Goal: Communication & Community: Answer question/provide support

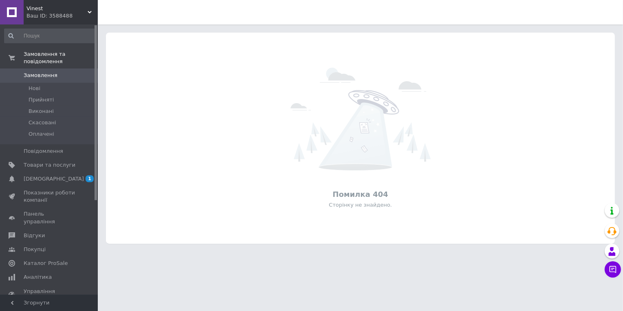
click at [75, 11] on span "Vinest" at bounding box center [56, 8] width 61 height 7
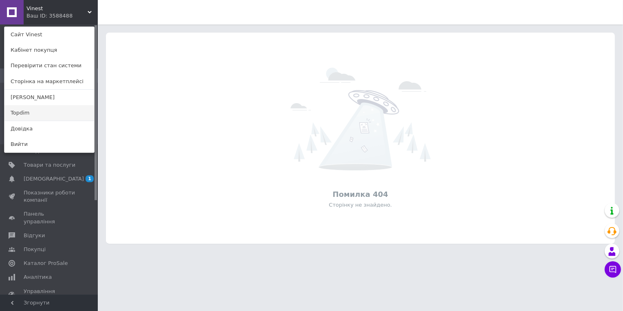
click at [59, 119] on link "Topdim" at bounding box center [49, 112] width 90 height 15
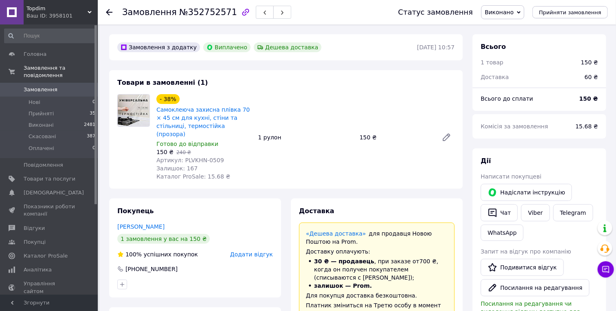
scroll to position [46, 0]
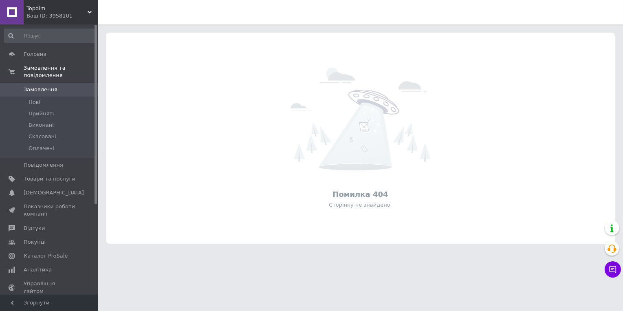
drag, startPoint x: 55, startPoint y: 15, endPoint x: 54, endPoint y: 26, distance: 11.0
click at [55, 16] on div "Ваш ID: 3958101" at bounding box center [61, 15] width 71 height 7
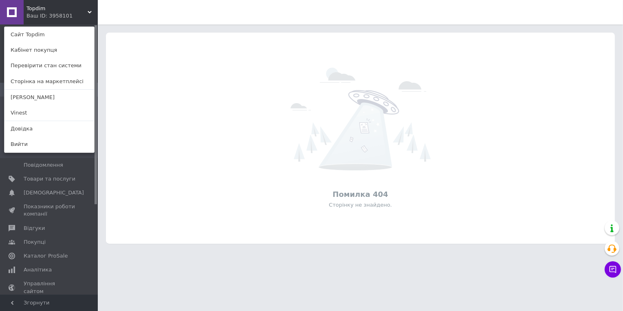
click at [53, 120] on link "Vinest" at bounding box center [49, 112] width 90 height 15
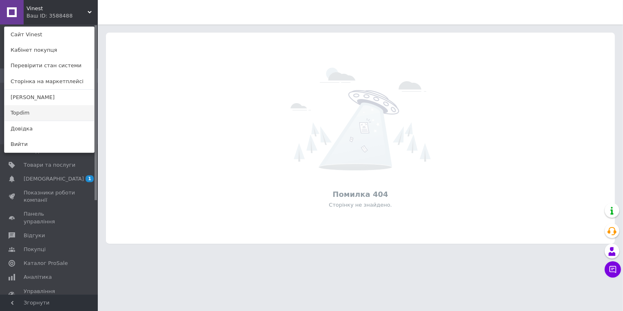
click at [39, 121] on link "Topdim" at bounding box center [49, 112] width 90 height 15
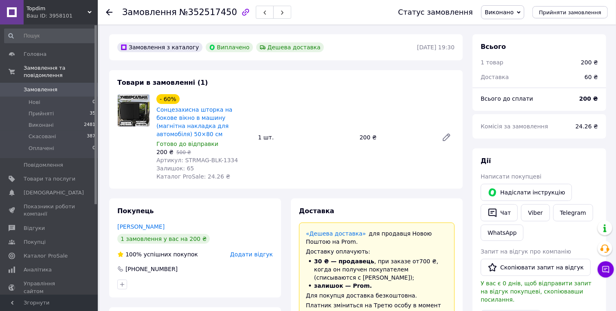
scroll to position [7, 0]
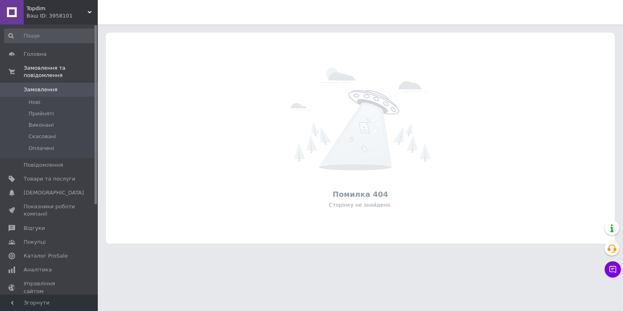
click at [58, 13] on div "Ваш ID: 3958101" at bounding box center [61, 15] width 71 height 7
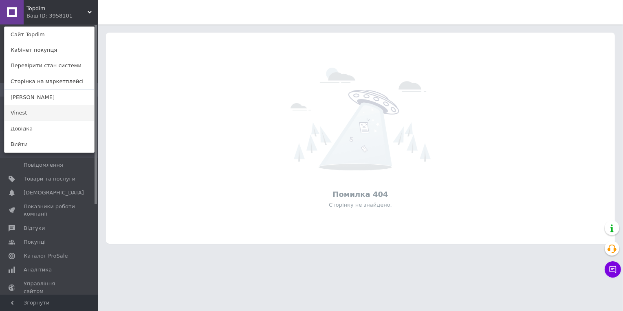
click at [54, 121] on link "Vinest" at bounding box center [49, 112] width 90 height 15
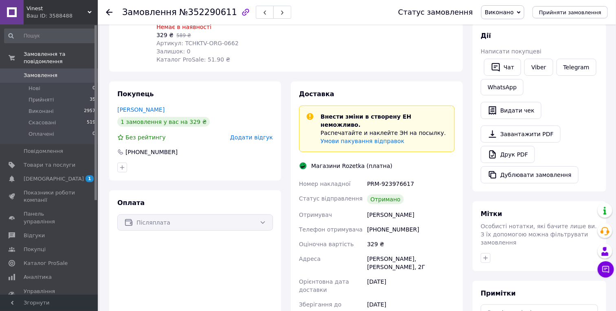
scroll to position [136, 0]
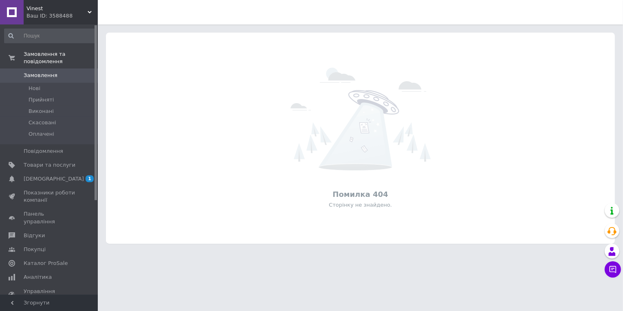
drag, startPoint x: 48, startPoint y: 16, endPoint x: 46, endPoint y: 24, distance: 8.4
click at [48, 16] on div "Ваш ID: 3588488" at bounding box center [61, 15] width 71 height 7
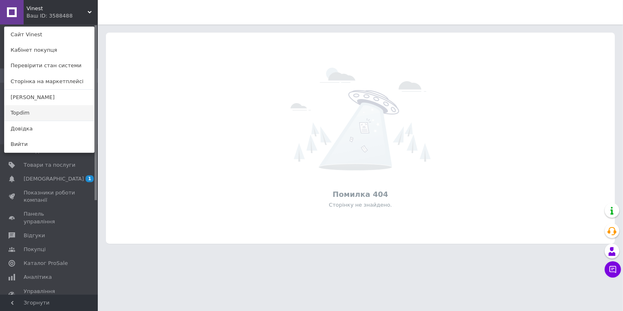
click at [33, 121] on link "Topdim" at bounding box center [49, 112] width 90 height 15
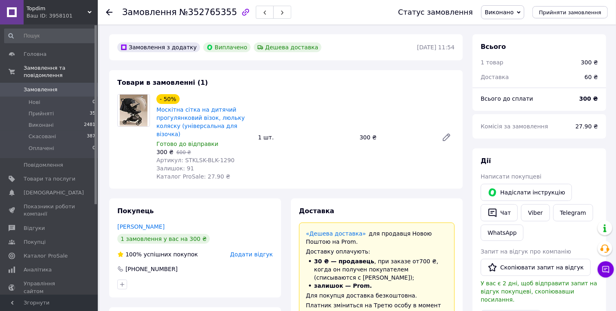
scroll to position [26, 0]
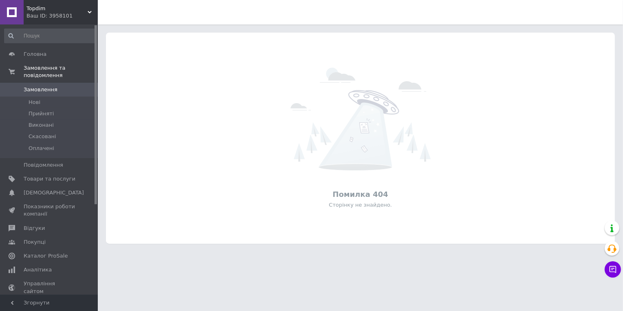
drag, startPoint x: 56, startPoint y: 21, endPoint x: 54, endPoint y: 46, distance: 24.9
click at [55, 20] on div "Ваш ID: 3958101" at bounding box center [61, 15] width 71 height 7
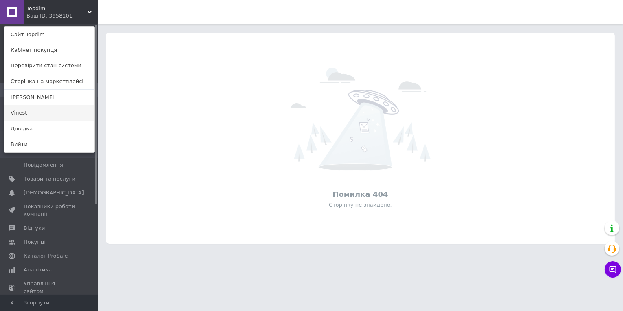
click at [46, 119] on link "Vinest" at bounding box center [49, 112] width 90 height 15
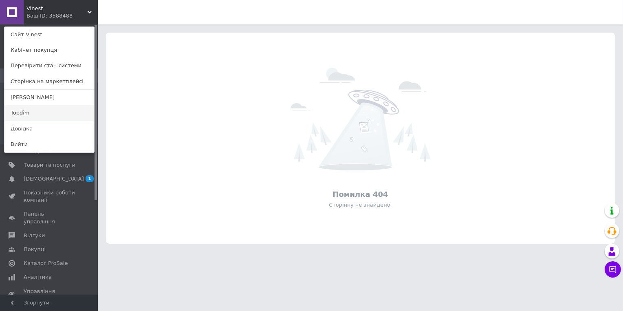
click at [50, 120] on link "Topdim" at bounding box center [49, 112] width 90 height 15
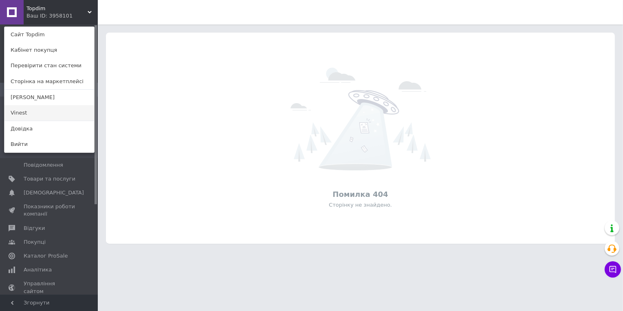
click at [26, 121] on link "Vinest" at bounding box center [49, 112] width 90 height 15
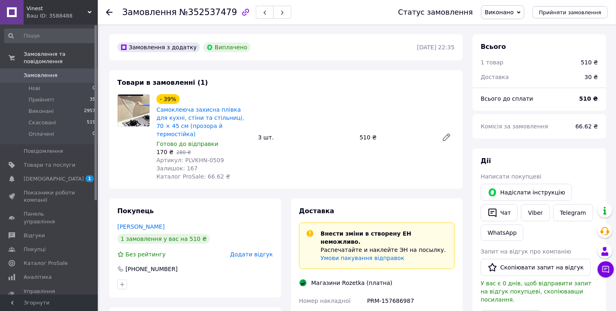
scroll to position [3, 0]
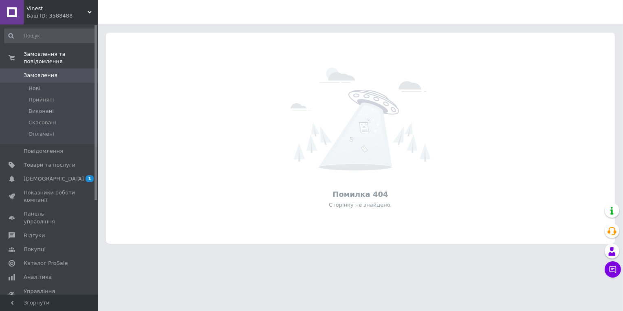
click at [68, 18] on div "Ваш ID: 3588488" at bounding box center [61, 15] width 71 height 7
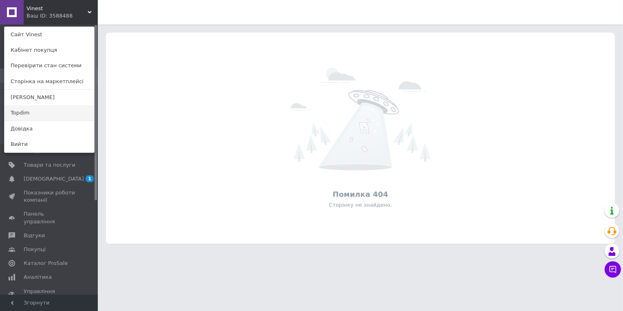
click at [50, 121] on link "Topdim" at bounding box center [49, 112] width 90 height 15
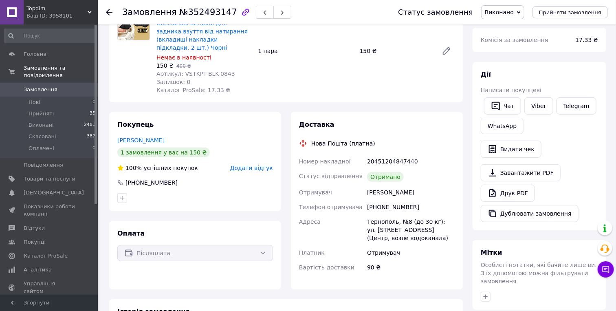
scroll to position [90, 0]
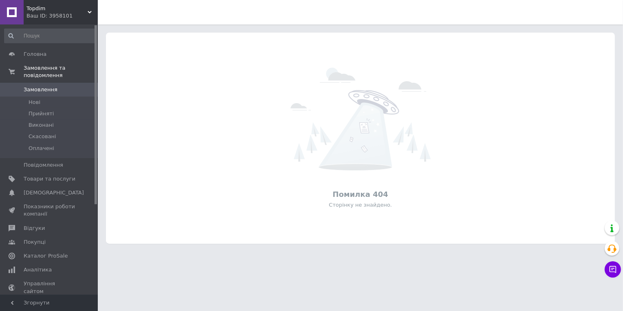
click at [64, 9] on span "Topdim" at bounding box center [56, 8] width 61 height 7
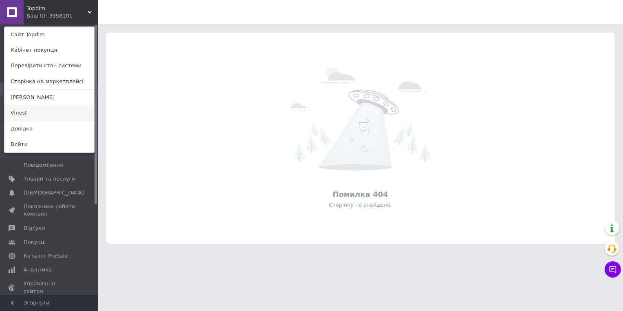
drag, startPoint x: 40, startPoint y: 117, endPoint x: 44, endPoint y: 107, distance: 10.7
click at [40, 117] on link "Vinest" at bounding box center [49, 112] width 90 height 15
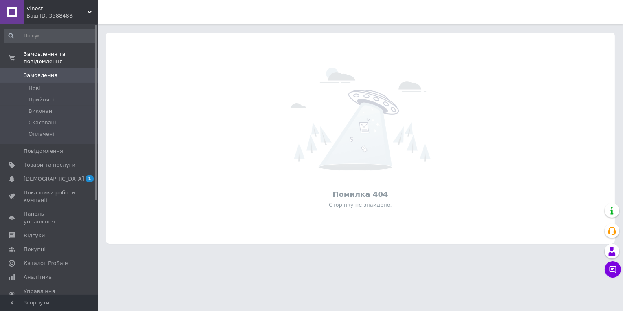
click at [59, 20] on div "Ваш ID: 3588488" at bounding box center [61, 15] width 71 height 7
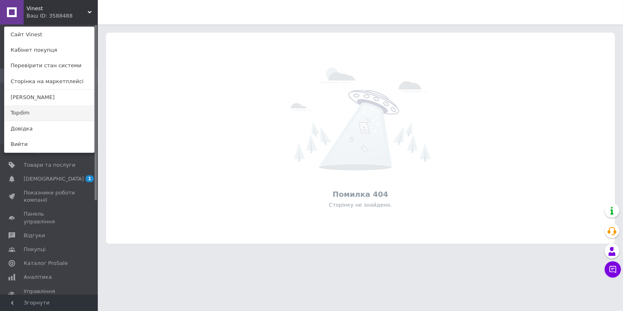
click at [50, 118] on link "Topdim" at bounding box center [49, 112] width 90 height 15
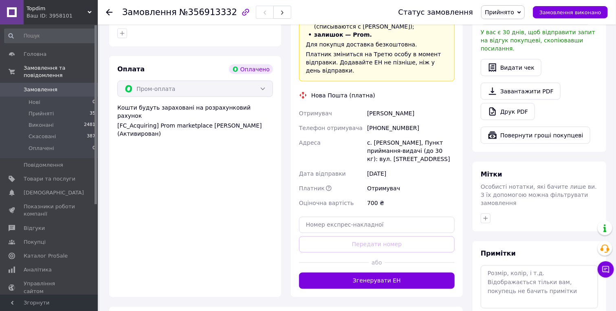
scroll to position [497, 0]
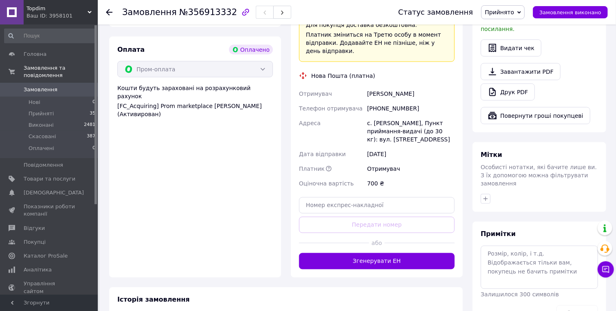
click at [377, 138] on div "с. Антонюки, Пункт приймання-видачі (до 30 кг): вул. Центральна, 19" at bounding box center [410, 131] width 91 height 31
copy div "с. Антонюки, Пункт приймання-видачі (до 30 кг): вул. Центральна, 19"
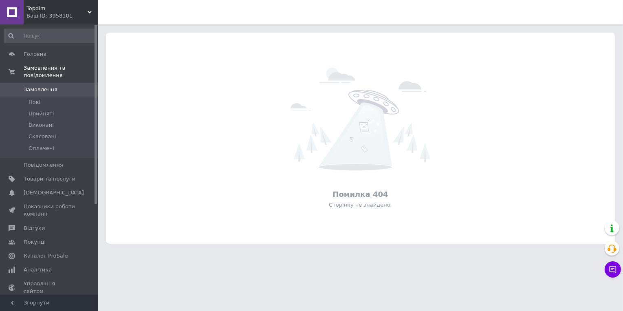
click at [51, 18] on div "Ваш ID: 3958101" at bounding box center [61, 15] width 71 height 7
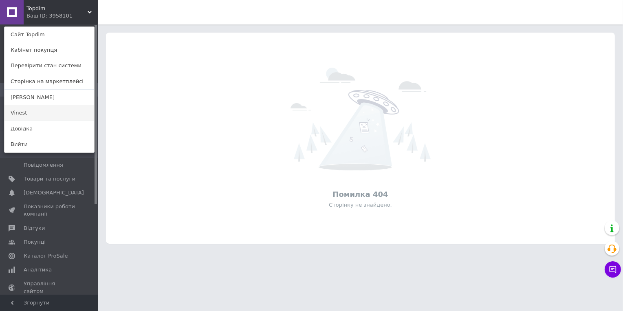
click at [44, 117] on link "Vinest" at bounding box center [49, 112] width 90 height 15
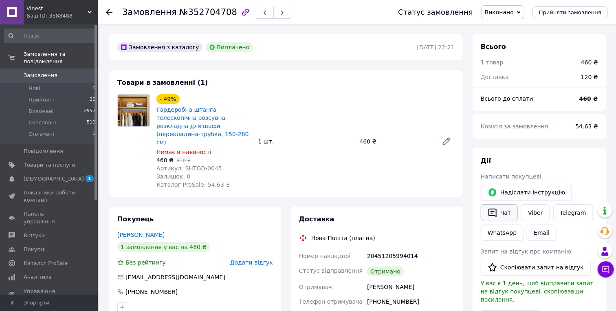
click at [499, 209] on button "Чат" at bounding box center [498, 212] width 37 height 17
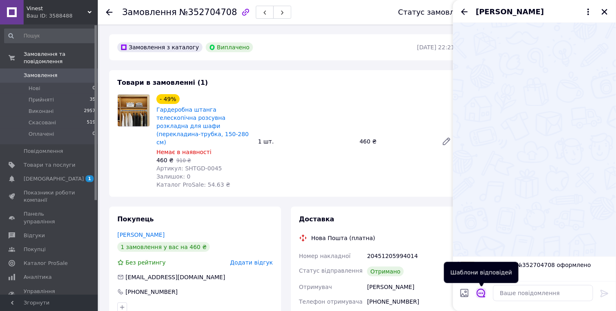
click at [480, 293] on icon "Відкрити шаблони відповідей" at bounding box center [480, 293] width 9 height 9
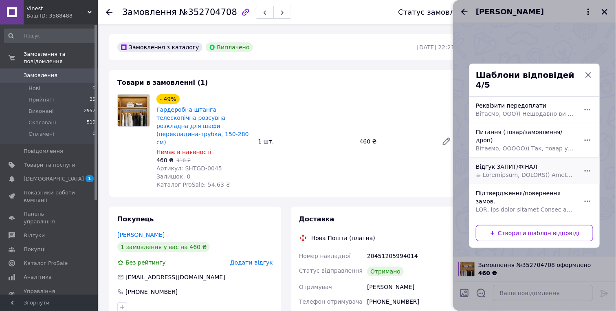
click at [515, 171] on span at bounding box center [525, 175] width 99 height 8
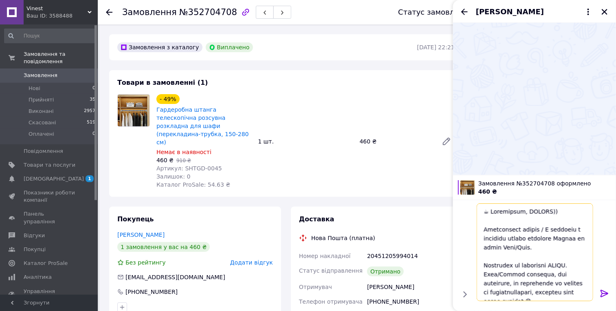
click at [541, 215] on textarea at bounding box center [534, 252] width 116 height 98
paste textarea "вєтлано штангу-карниз"
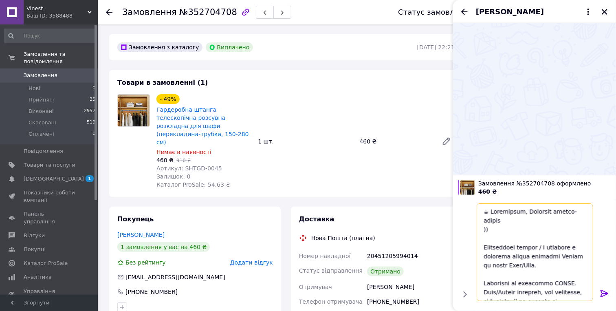
click at [568, 213] on textarea at bounding box center [534, 252] width 116 height 98
drag, startPoint x: 568, startPoint y: 213, endPoint x: 489, endPoint y: 221, distance: 79.0
click at [489, 221] on textarea at bounding box center [534, 252] width 116 height 98
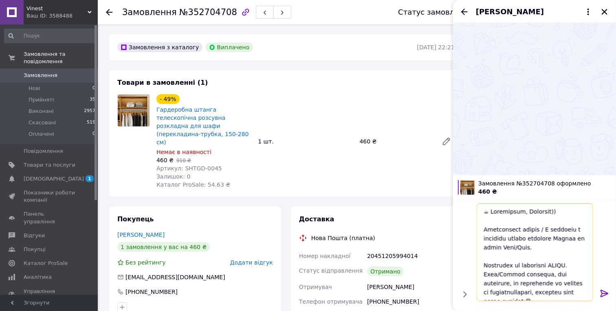
click at [572, 264] on textarea at bounding box center [534, 252] width 116 height 98
paste textarea "штангу-карниз"
click at [531, 250] on textarea at bounding box center [534, 252] width 116 height 98
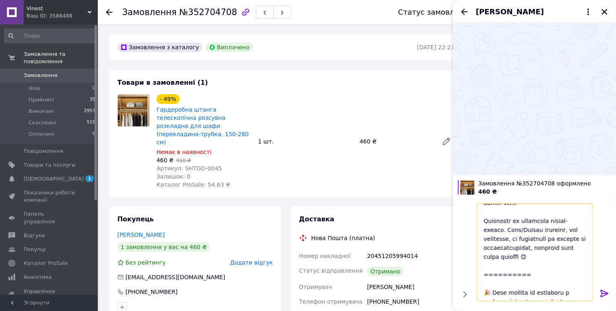
scroll to position [90, 0]
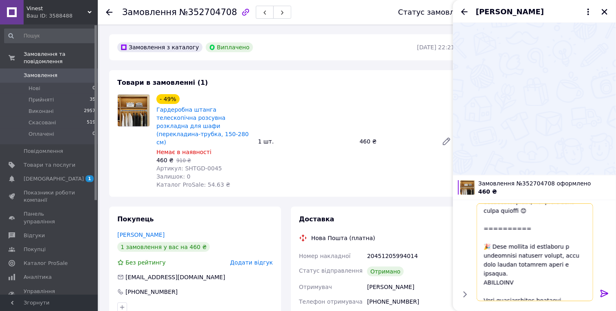
click at [550, 222] on textarea at bounding box center [534, 252] width 116 height 98
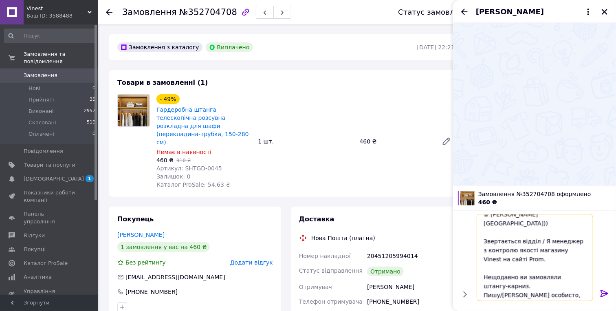
scroll to position [0, 0]
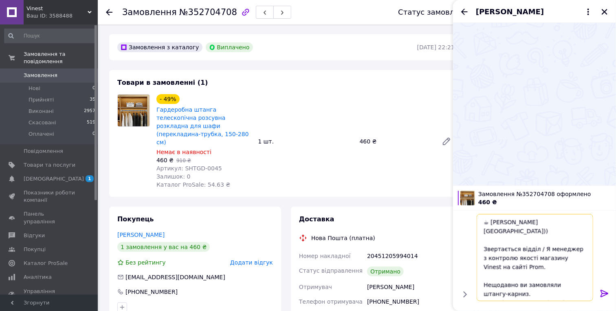
click at [556, 238] on textarea "☕ Добривечір, Свєтлано)) Звертається відділ / Я менеджер з контролю якості мага…" at bounding box center [534, 257] width 116 height 87
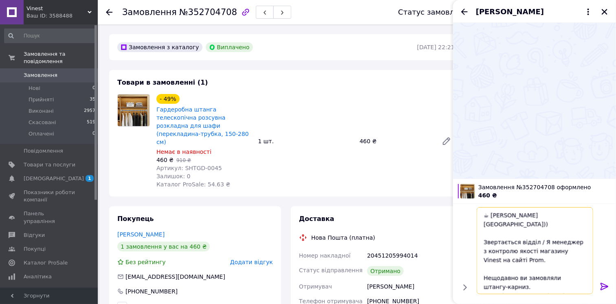
click at [556, 238] on textarea "☕ Добривечір, Свєтлано)) Звертається відділ / Я менеджер з контролю якості мага…" at bounding box center [534, 250] width 116 height 87
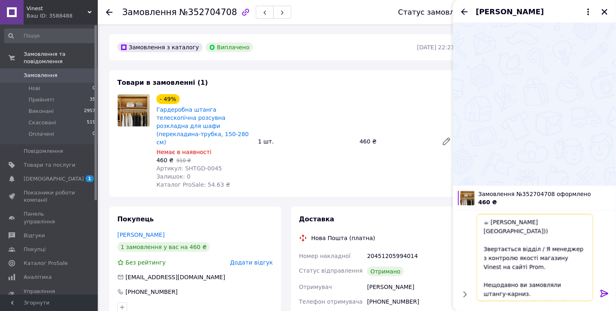
click at [564, 239] on textarea "☕ Добривечір, Свєтлано)) Звертається відділ / Я менеджер з контролю якості мага…" at bounding box center [534, 257] width 116 height 87
click at [566, 251] on textarea "☕ Добривечір, Свєтлано)) Звертається відділ з контролю якості магазину Vinest н…" at bounding box center [534, 257] width 116 height 87
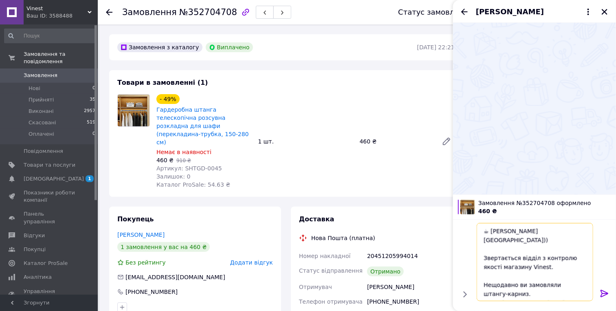
click at [544, 283] on textarea "☕ Добривечір, Свєтлано)) Звертається відділ з контролю якості магазину Vinest. …" at bounding box center [534, 262] width 116 height 78
click at [496, 292] on textarea "☕ Добривечір, Свєтлано)) Звертається відділ з контролю якості магазину Vinest. …" at bounding box center [534, 262] width 116 height 78
type textarea "☕ Добривечір, Свєтлано)) Звертається відділ з контролю якості магазину Vinest. …"
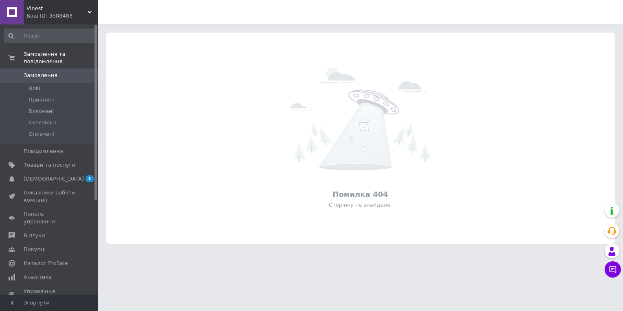
click at [54, 6] on span "Vinest" at bounding box center [56, 8] width 61 height 7
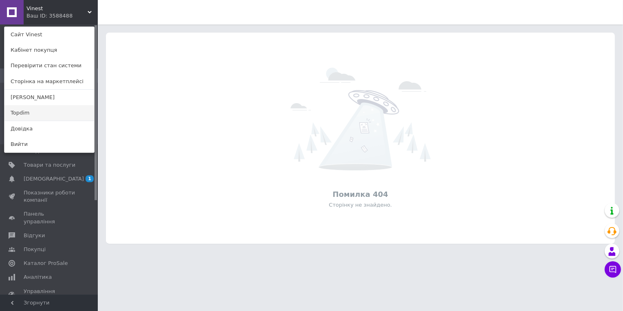
click at [41, 118] on link "Topdim" at bounding box center [49, 112] width 90 height 15
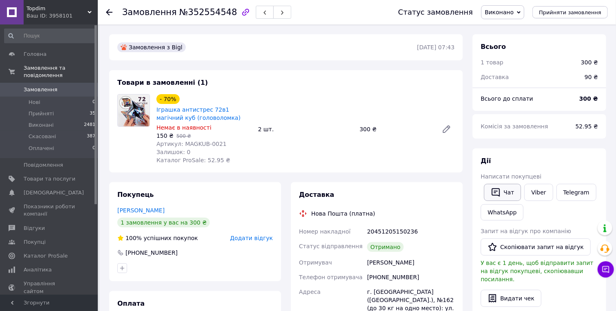
click at [498, 194] on icon "button" at bounding box center [496, 192] width 10 height 10
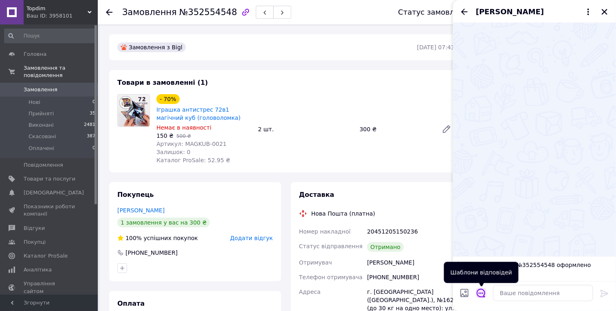
click at [482, 293] on icon "Відкрити шаблони відповідей" at bounding box center [480, 293] width 9 height 9
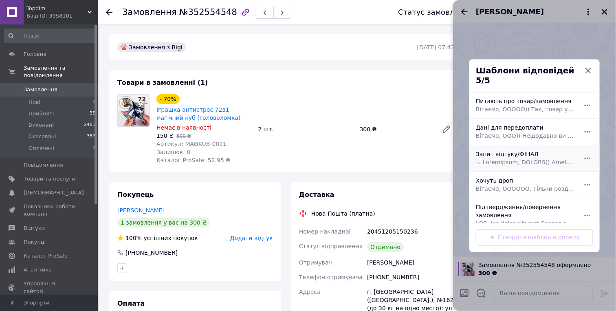
click at [518, 158] on span at bounding box center [525, 162] width 99 height 8
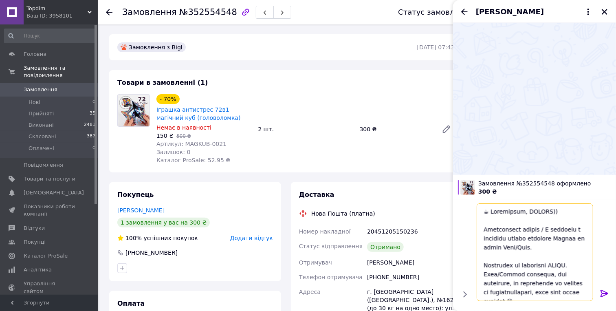
click at [541, 213] on textarea at bounding box center [534, 252] width 116 height 98
paste textarea "услане кубики-головоломки"
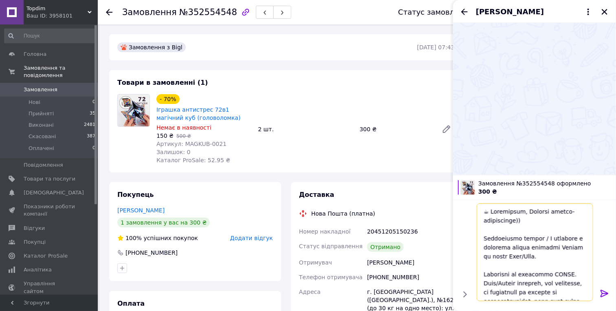
click at [565, 211] on textarea at bounding box center [534, 252] width 116 height 98
drag, startPoint x: 564, startPoint y: 211, endPoint x: 500, endPoint y: 223, distance: 65.0
click at [500, 223] on textarea at bounding box center [534, 252] width 116 height 98
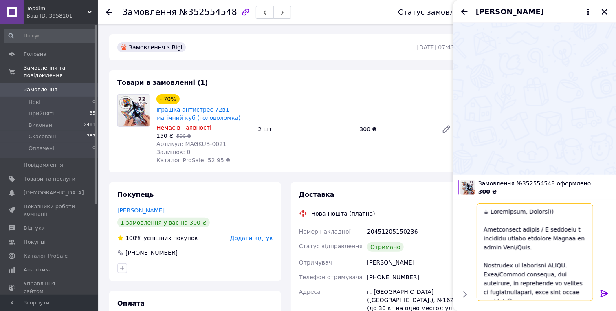
click at [569, 260] on textarea at bounding box center [534, 252] width 116 height 98
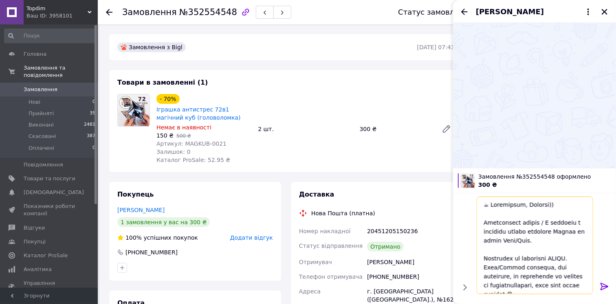
paste textarea "убики-головоломки"
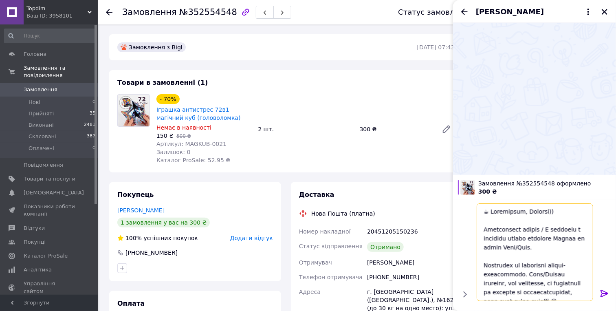
click at [514, 247] on textarea at bounding box center [534, 252] width 116 height 98
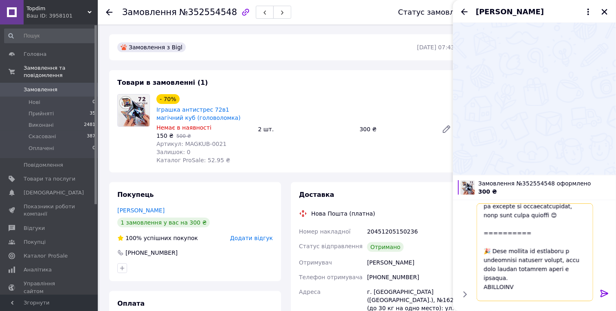
scroll to position [90, 0]
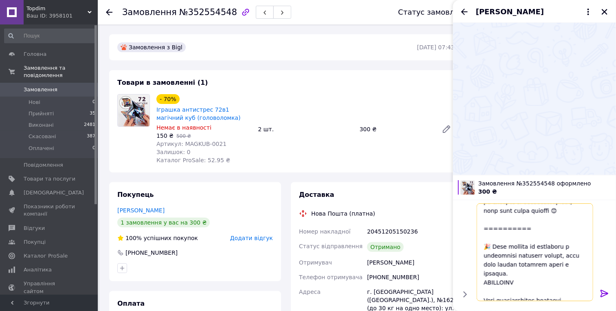
click at [557, 221] on textarea at bounding box center [534, 252] width 116 height 98
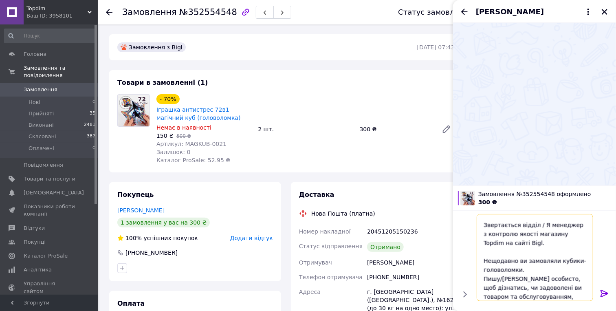
scroll to position [0, 0]
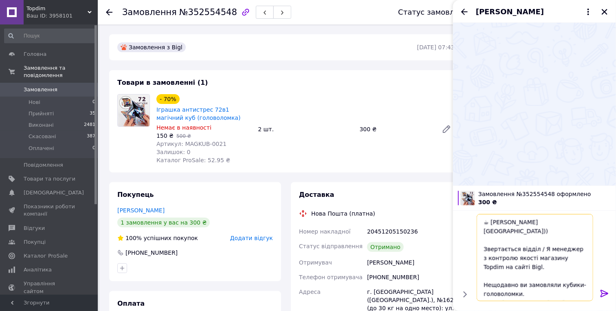
click at [563, 239] on textarea "☕ Добривечір, Руслане)) Звертається відділ / Я менеджер з контролю якості магаз…" at bounding box center [534, 257] width 116 height 87
click at [571, 250] on textarea "☕ Добривечір, Руслане)) Звертається відділ з контролю якості магазину Topdim на…" at bounding box center [534, 257] width 116 height 87
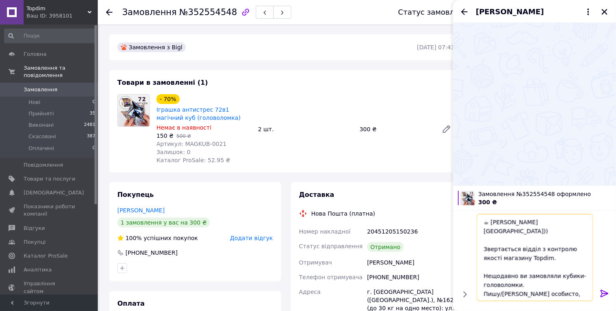
click at [558, 279] on textarea "☕ Добривечір, Руслане)) Звертається відділ з контролю якості магазину Topdim. Н…" at bounding box center [534, 257] width 116 height 87
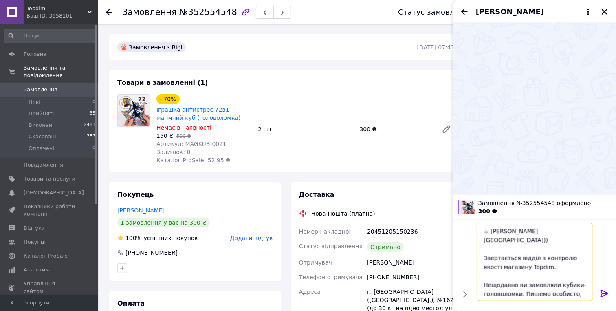
click at [501, 292] on textarea "☕ Добривечір, Руслане)) Звертається відділ з контролю якості магазину Topdim. Н…" at bounding box center [534, 262] width 116 height 78
click at [500, 292] on textarea "☕ Добривечір, Руслане)) Звертається відділ з контролю якості магазину Topdim. Н…" at bounding box center [534, 262] width 116 height 78
type textarea "☕ Добривечір, Руслане)) Звертається відділ з контролю якості магазину Topdim. Н…"
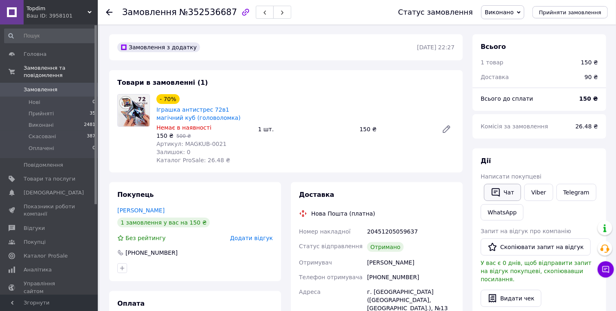
click at [511, 189] on button "Чат" at bounding box center [502, 192] width 37 height 17
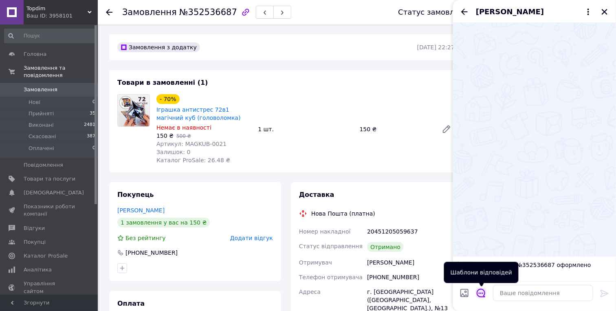
click at [480, 288] on icon "Відкрити шаблони відповідей" at bounding box center [480, 292] width 9 height 9
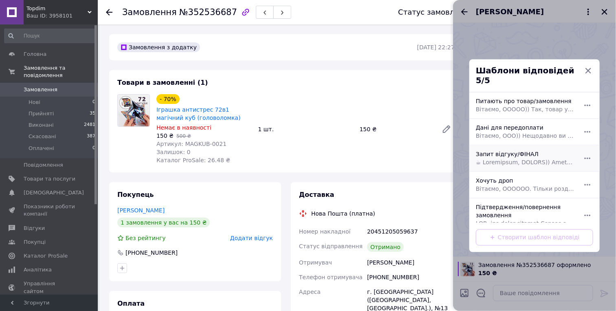
click at [518, 152] on div "Запит відгуку/ФІНАЛ" at bounding box center [525, 158] width 106 height 23
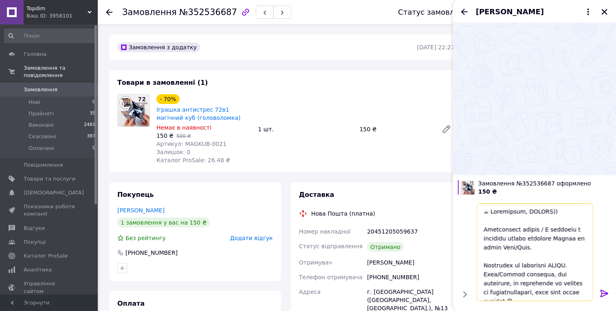
click at [539, 211] on textarea at bounding box center [534, 252] width 116 height 98
paste textarea "еже кубик-головоломку"
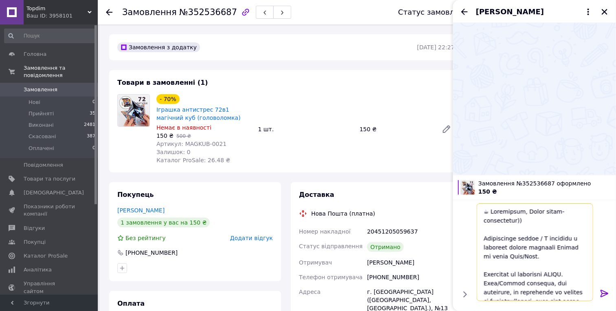
click at [564, 212] on textarea at bounding box center [534, 252] width 116 height 98
drag, startPoint x: 564, startPoint y: 212, endPoint x: 491, endPoint y: 223, distance: 73.2
click at [491, 223] on textarea at bounding box center [534, 252] width 116 height 98
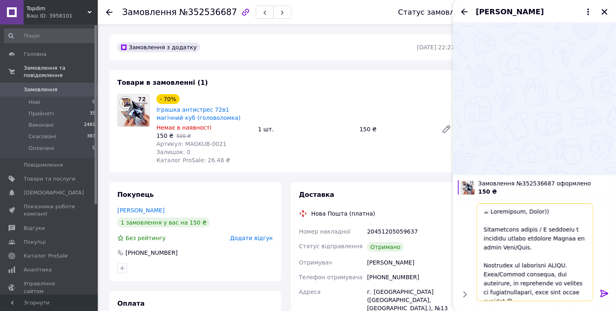
click at [532, 246] on textarea at bounding box center [534, 252] width 116 height 98
click at [567, 262] on textarea at bounding box center [534, 252] width 116 height 98
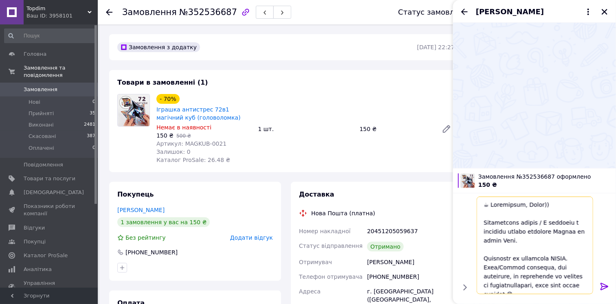
paste textarea "убик-головоломку"
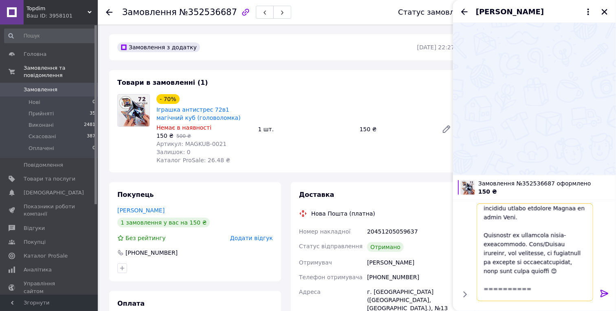
scroll to position [90, 0]
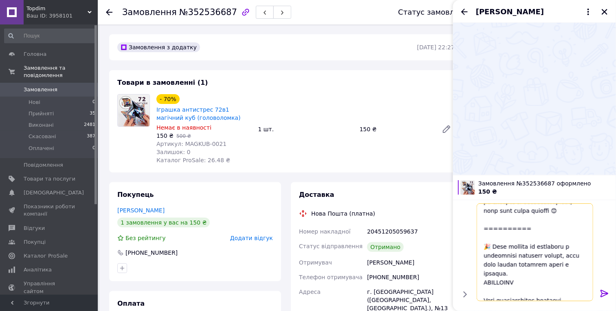
click at [559, 221] on textarea at bounding box center [534, 252] width 116 height 98
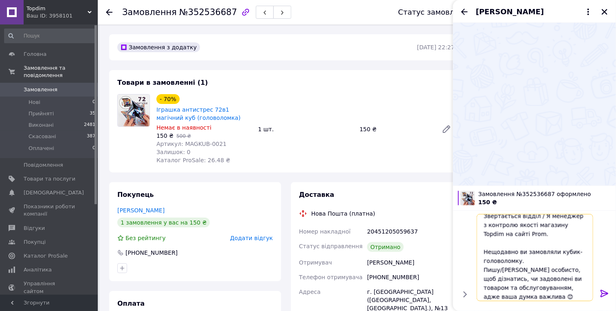
scroll to position [0, 0]
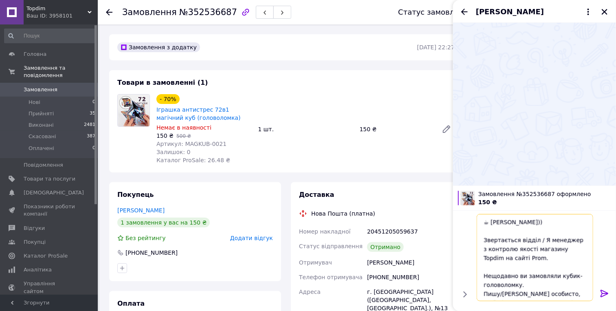
click at [559, 239] on textarea "☕ Добривечір, Олеже)) Звертається відділ / Я менеджер з контролю якості магазин…" at bounding box center [534, 257] width 116 height 87
click at [570, 248] on textarea "☕ Добривечір, Олеже)) Звертається відділ з контролю якості магазину Topdim на с…" at bounding box center [534, 257] width 116 height 87
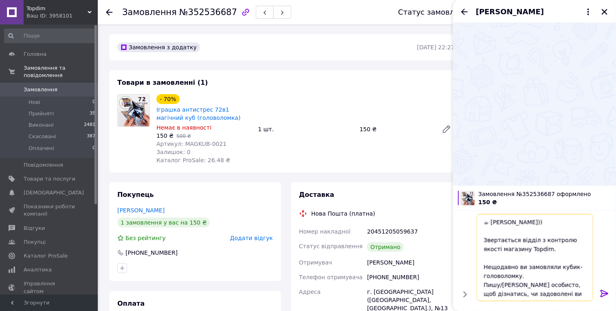
click at [532, 276] on textarea "☕ Добривечір, Олеже)) Звертається відділ з контролю якості магазину Topdim. Нещ…" at bounding box center [534, 257] width 116 height 87
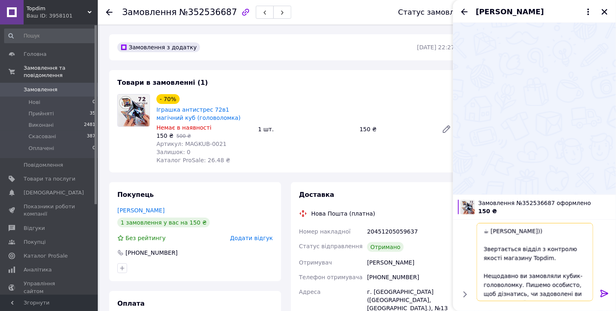
click at [566, 280] on textarea "☕ Добривечір, Олеже)) Звертається відділ з контролю якості магазину Topdim. Нещ…" at bounding box center [534, 262] width 116 height 78
click at [562, 283] on textarea "☕ Добривечір, Олеже)) Звертається відділ з контролю якості магазину Topdim. Нещ…" at bounding box center [534, 262] width 116 height 78
type textarea "☕ Добривечір, Олеже)) Звертається відділ з контролю якості магазину Topdim. Нещ…"
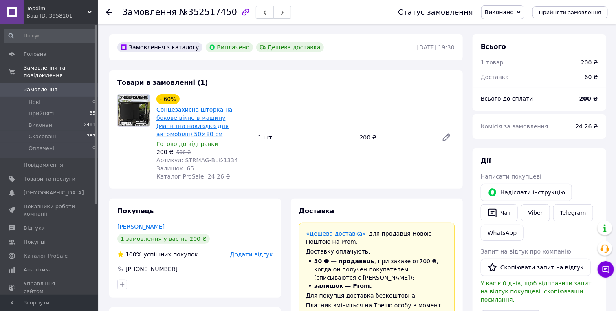
scroll to position [7, 0]
click at [503, 214] on button "Чат" at bounding box center [498, 212] width 37 height 17
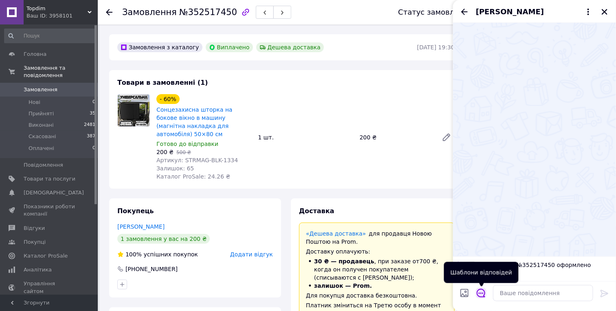
click at [482, 293] on icon "Відкрити шаблони відповідей" at bounding box center [480, 293] width 9 height 9
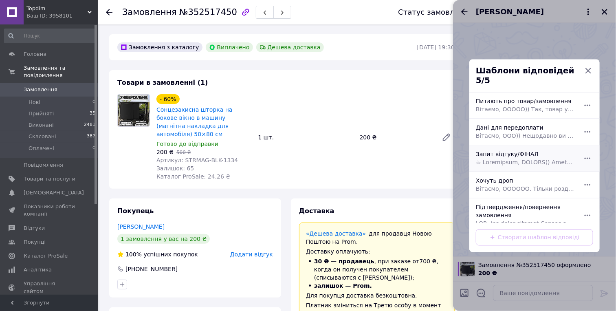
click at [515, 158] on span at bounding box center [525, 162] width 99 height 8
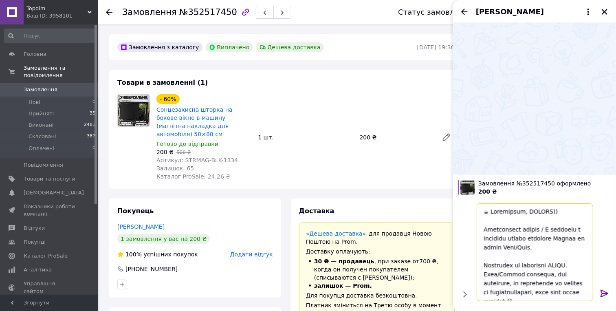
click at [545, 212] on textarea at bounding box center [534, 252] width 116 height 98
paste textarea "оунейм шторку на вікно авто"
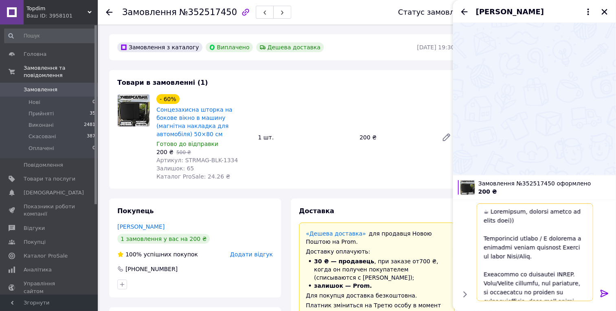
click at [573, 214] on textarea at bounding box center [534, 252] width 116 height 98
drag, startPoint x: 573, startPoint y: 214, endPoint x: 516, endPoint y: 222, distance: 57.6
click at [516, 222] on textarea at bounding box center [534, 252] width 116 height 98
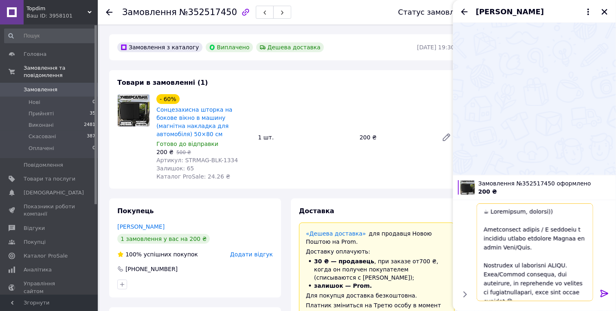
click at [564, 237] on textarea at bounding box center [534, 252] width 116 height 98
click at [570, 264] on textarea at bounding box center [534, 252] width 116 height 98
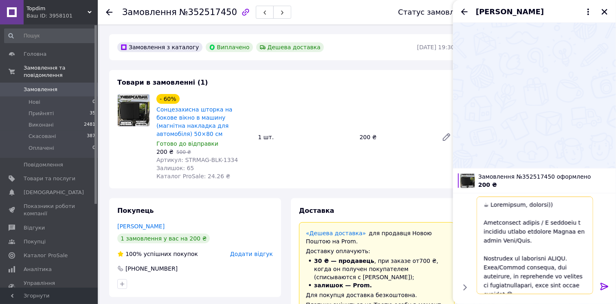
paste textarea "шторку на вікно авто"
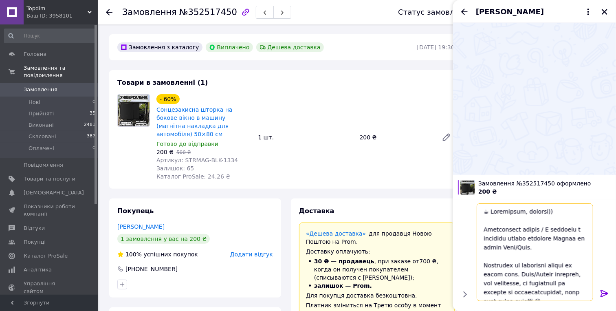
click at [530, 248] on textarea at bounding box center [534, 252] width 116 height 98
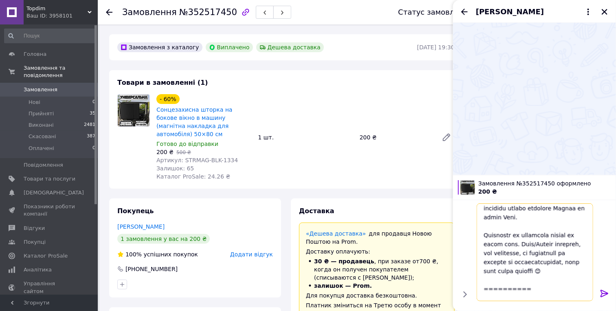
scroll to position [45, 0]
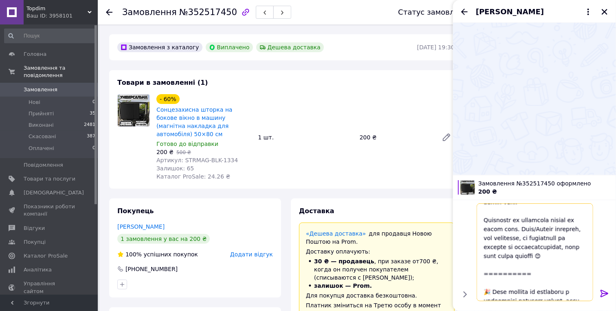
click at [559, 270] on textarea at bounding box center [534, 252] width 116 height 98
click at [551, 266] on textarea at bounding box center [534, 252] width 116 height 98
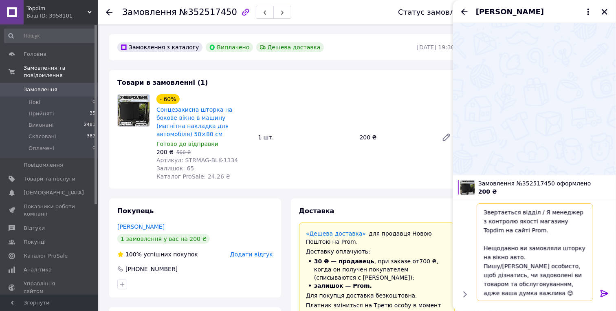
scroll to position [24, 0]
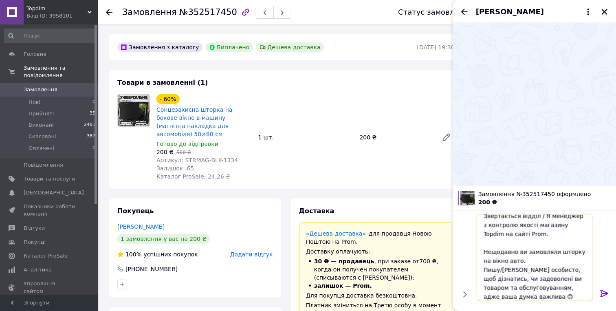
click at [534, 262] on textarea "☕ Добривечір, ноунейм)) Звертається відділ / Я менеджер з контролю якості магаз…" at bounding box center [534, 257] width 116 height 87
click at [537, 261] on textarea "☕ Добривечір, ноунейм)) Звертається відділ / Я менеджер з контролю якості магаз…" at bounding box center [534, 257] width 116 height 87
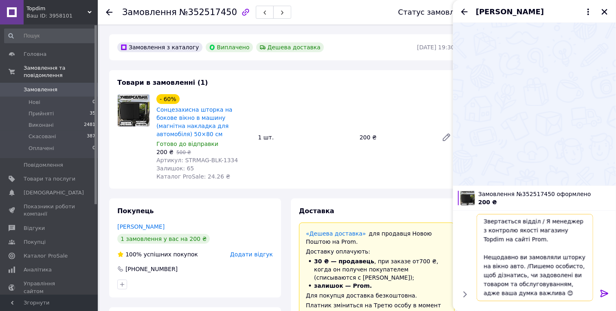
scroll to position [18, 0]
click at [569, 269] on textarea "☕ Добривечір, ноунейм)) Звертається відділ / Я менеджер з контролю якості магаз…" at bounding box center [534, 257] width 116 height 87
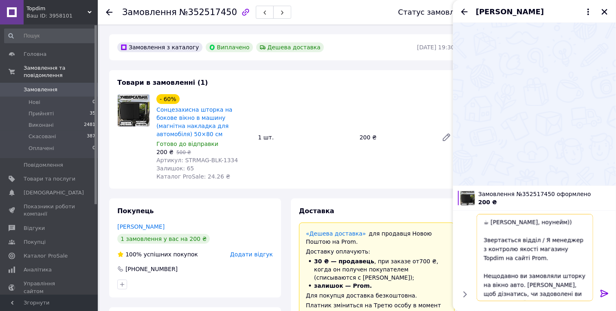
click at [564, 242] on textarea "☕ Добривечір, ноунейм)) Звертається відділ / Я менеджер з контролю якості магаз…" at bounding box center [534, 257] width 116 height 87
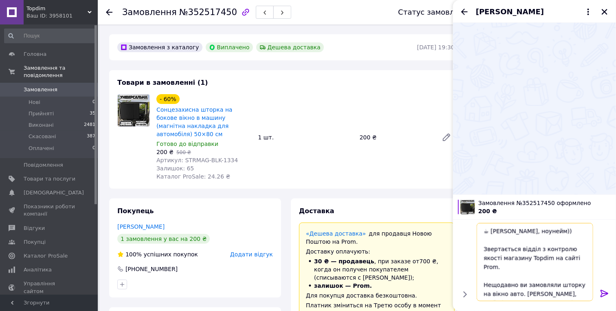
click at [569, 253] on textarea "☕ Добривечір, ноунейм)) Звертається відділ з контролю якості магазину Topdim на…" at bounding box center [534, 262] width 116 height 78
click at [546, 233] on textarea "☕ Добривечір, ноунейм)) Звертається відділ з контролю якості магазину Topdim. Н…" at bounding box center [534, 262] width 116 height 78
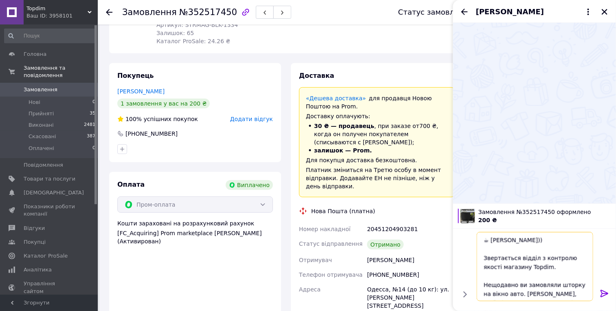
scroll to position [136, 0]
type textarea "☕ Добривечір)) Звертається відділ з контролю якості магазину Topdim. Нещодавно …"
click at [487, 11] on span "Клиент Ивашин" at bounding box center [510, 12] width 68 height 11
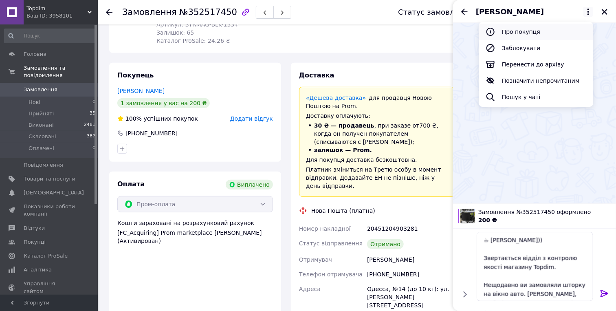
click at [502, 27] on button "Про покупця" at bounding box center [536, 32] width 114 height 16
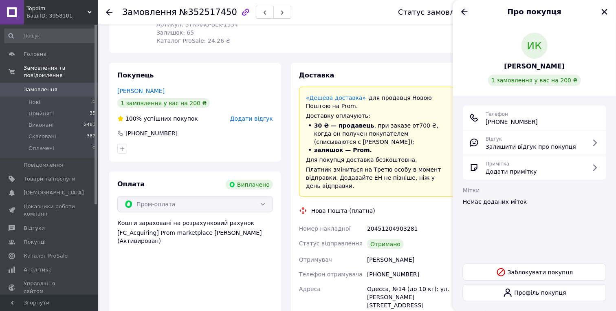
click at [464, 10] on icon "Назад" at bounding box center [464, 12] width 10 height 10
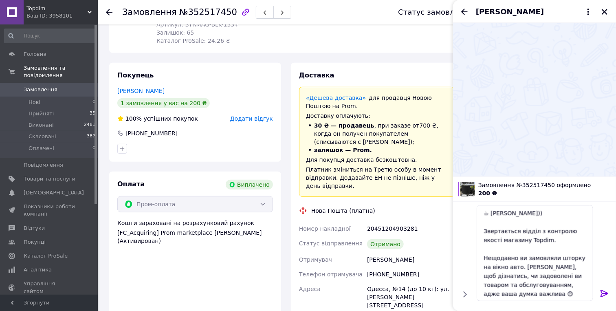
scroll to position [0, 0]
click at [577, 292] on textarea "☕ Добривечір)) Звертається відділ з контролю якості магазину Topdim. Нещодавно …" at bounding box center [534, 253] width 116 height 96
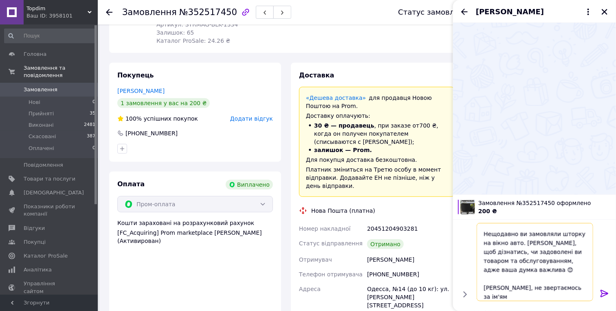
scroll to position [36, 0]
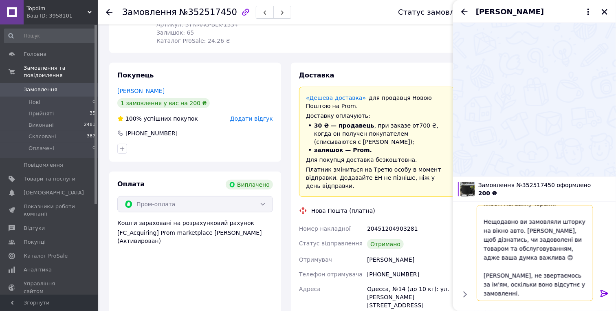
type textarea "☕ Добривечір)) Звертається відділ з контролю якості магазину Topdim. Нещодавно …"
click at [602, 289] on icon at bounding box center [604, 292] width 8 height 7
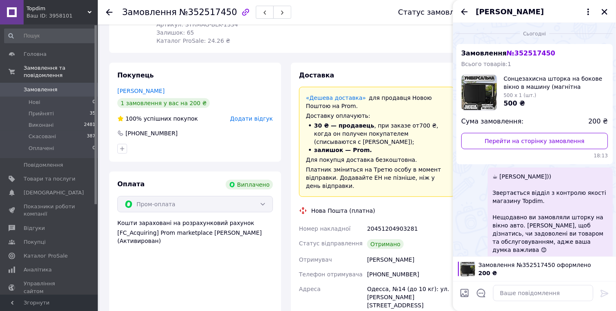
scroll to position [38, 0]
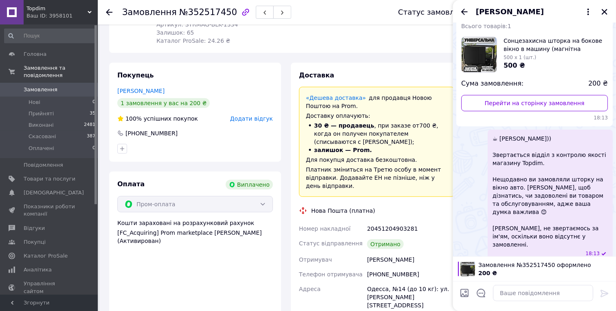
click at [523, 232] on span "☕ Добривечір)) Звертається відділ з контролю якості магазину Topdim. Нещодавно …" at bounding box center [549, 191] width 115 height 114
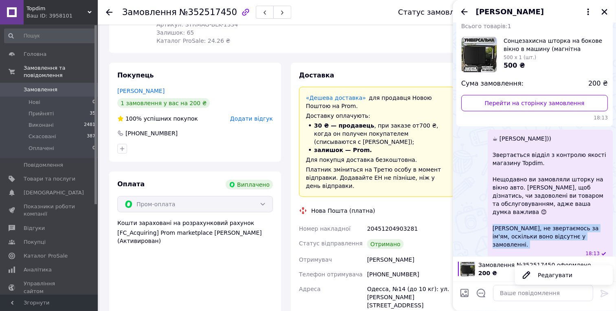
click at [523, 232] on span "☕ Добривечір)) Звертається відділ з контролю якості магазину Topdim. Нещодавно …" at bounding box center [549, 191] width 115 height 114
copy span "P. S. Вибачте, не звертаємось за ім'ям, оскільки воно відсутнє у замовленні."
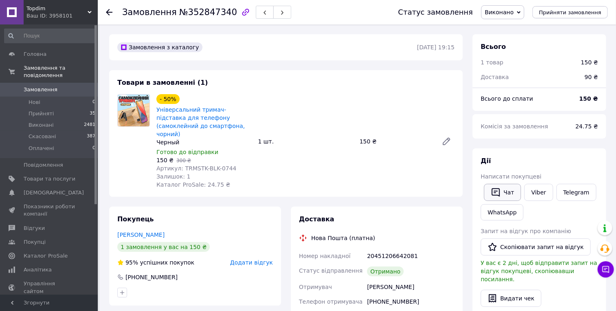
click at [503, 193] on button "Чат" at bounding box center [502, 192] width 37 height 17
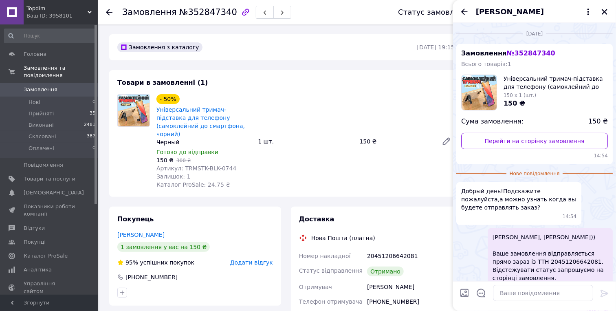
scroll to position [63, 0]
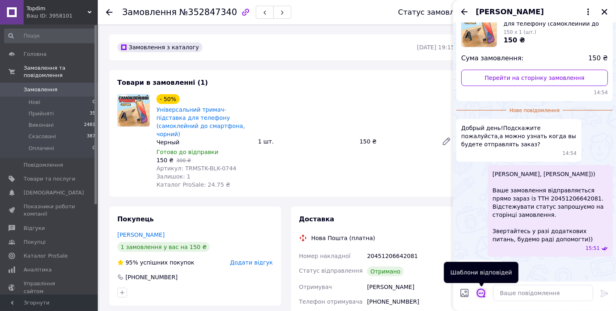
click at [480, 289] on icon "Відкрити шаблони відповідей" at bounding box center [480, 293] width 9 height 9
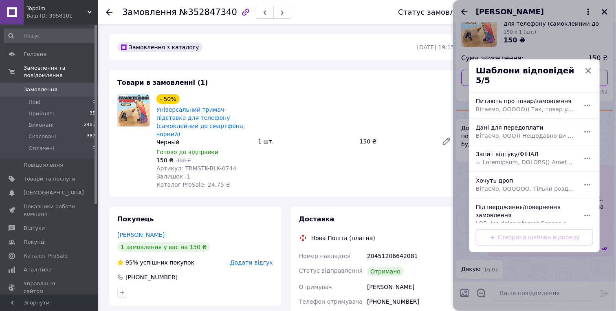
click at [499, 158] on span at bounding box center [525, 162] width 99 height 8
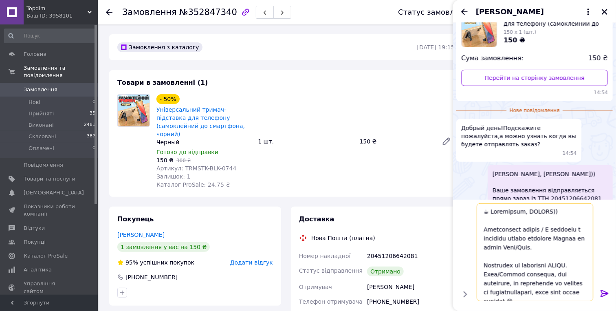
click at [542, 214] on textarea at bounding box center [534, 252] width 116 height 98
paste textarea "алентине тримач смартфона"
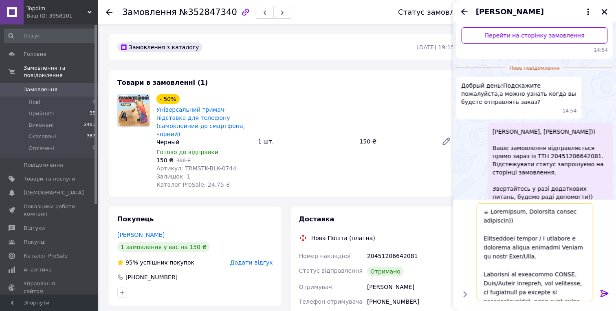
scroll to position [145, 0]
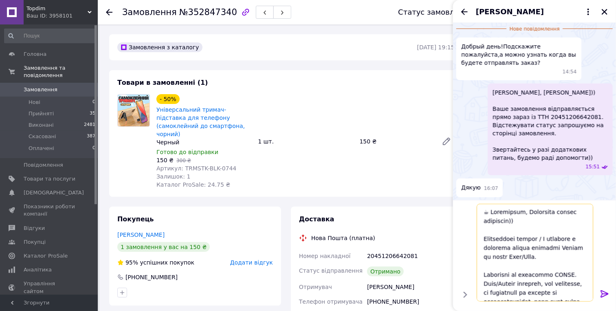
click at [525, 220] on textarea at bounding box center [534, 252] width 116 height 98
drag, startPoint x: 525, startPoint y: 220, endPoint x: 496, endPoint y: 219, distance: 29.0
click at [496, 219] on textarea at bounding box center [534, 252] width 116 height 98
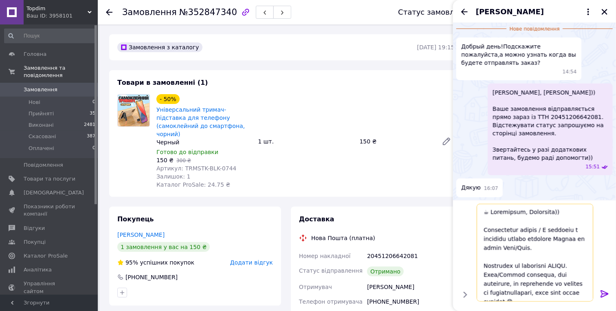
click at [531, 249] on textarea at bounding box center [534, 252] width 116 height 98
click at [531, 248] on textarea at bounding box center [534, 252] width 116 height 98
click at [573, 265] on textarea at bounding box center [534, 252] width 116 height 98
paste textarea "тримач смартфона"
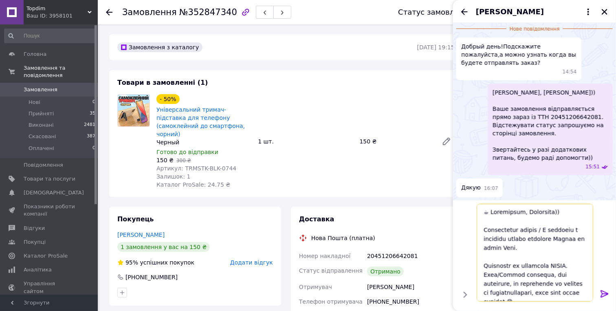
click at [572, 264] on textarea at bounding box center [534, 252] width 116 height 98
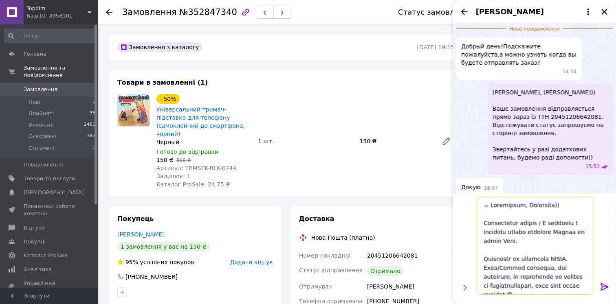
paste textarea "тримач смартфона"
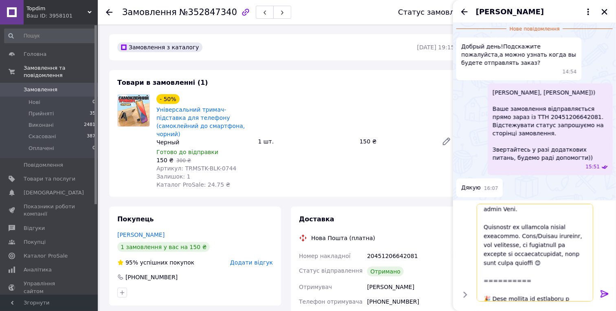
scroll to position [90, 0]
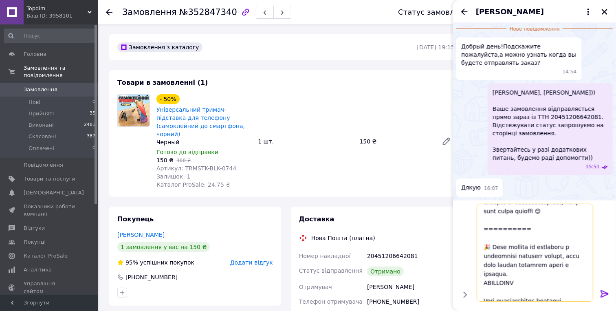
click at [554, 218] on textarea at bounding box center [534, 252] width 116 height 98
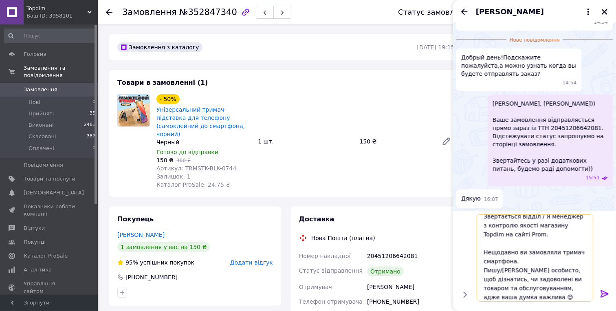
scroll to position [0, 0]
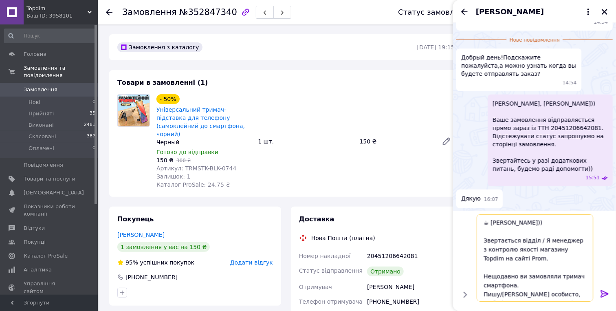
click at [561, 239] on textarea "☕ [PERSON_NAME])) Звертається відділ / Я менеджер з контролю якості магазину To…" at bounding box center [534, 257] width 116 height 87
click at [570, 252] on textarea "☕ [PERSON_NAME])) Звертається відділ з контролю якості магазину Topdim на сайті…" at bounding box center [534, 257] width 116 height 87
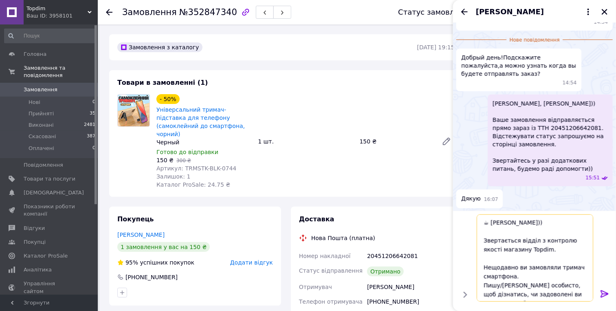
click at [552, 278] on textarea "☕ [PERSON_NAME])) Звертається відділ з контролю якості магазину Topdim. Нещодав…" at bounding box center [534, 257] width 116 height 87
click at [531, 277] on textarea "☕ [PERSON_NAME])) Звертається відділ з контролю якості магазину Topdim. Нещодав…" at bounding box center [534, 257] width 116 height 87
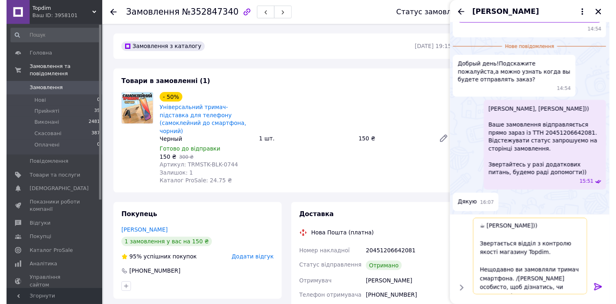
scroll to position [125, 0]
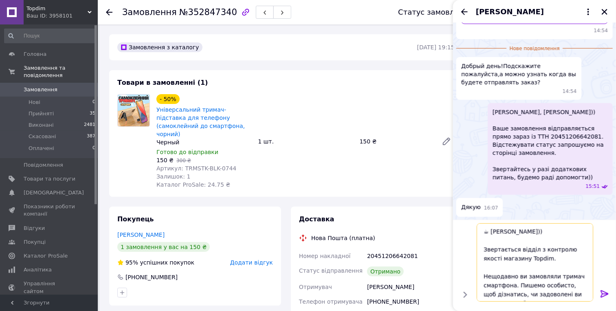
click at [559, 282] on textarea "☕ [PERSON_NAME])) Звертається відділ з контролю якості магазину Topdim. Нещодав…" at bounding box center [534, 262] width 116 height 78
type textarea "☕ [PERSON_NAME])) Звертається відділ з контролю якості магазину Topdim. Нещодав…"
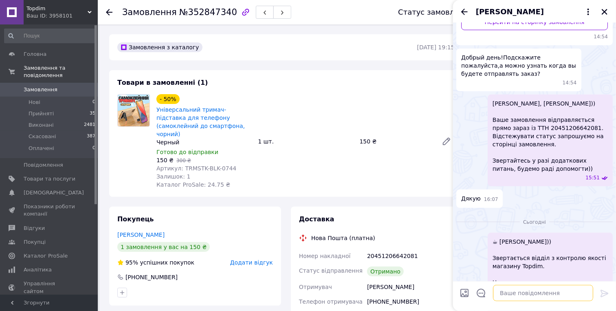
scroll to position [173, 0]
